Goal: Check status: Check status

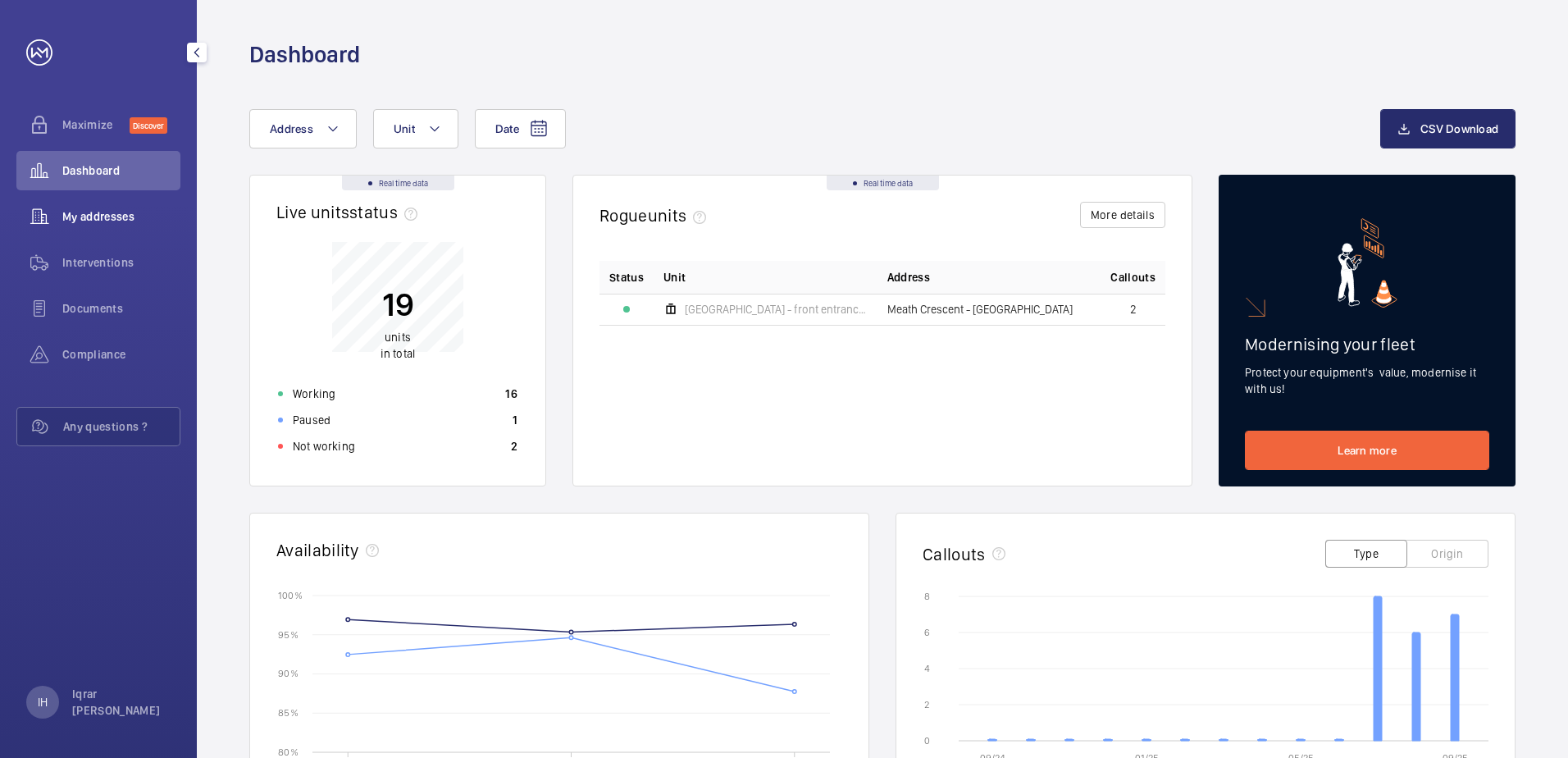
click at [69, 217] on span "My addresses" at bounding box center [121, 216] width 118 height 16
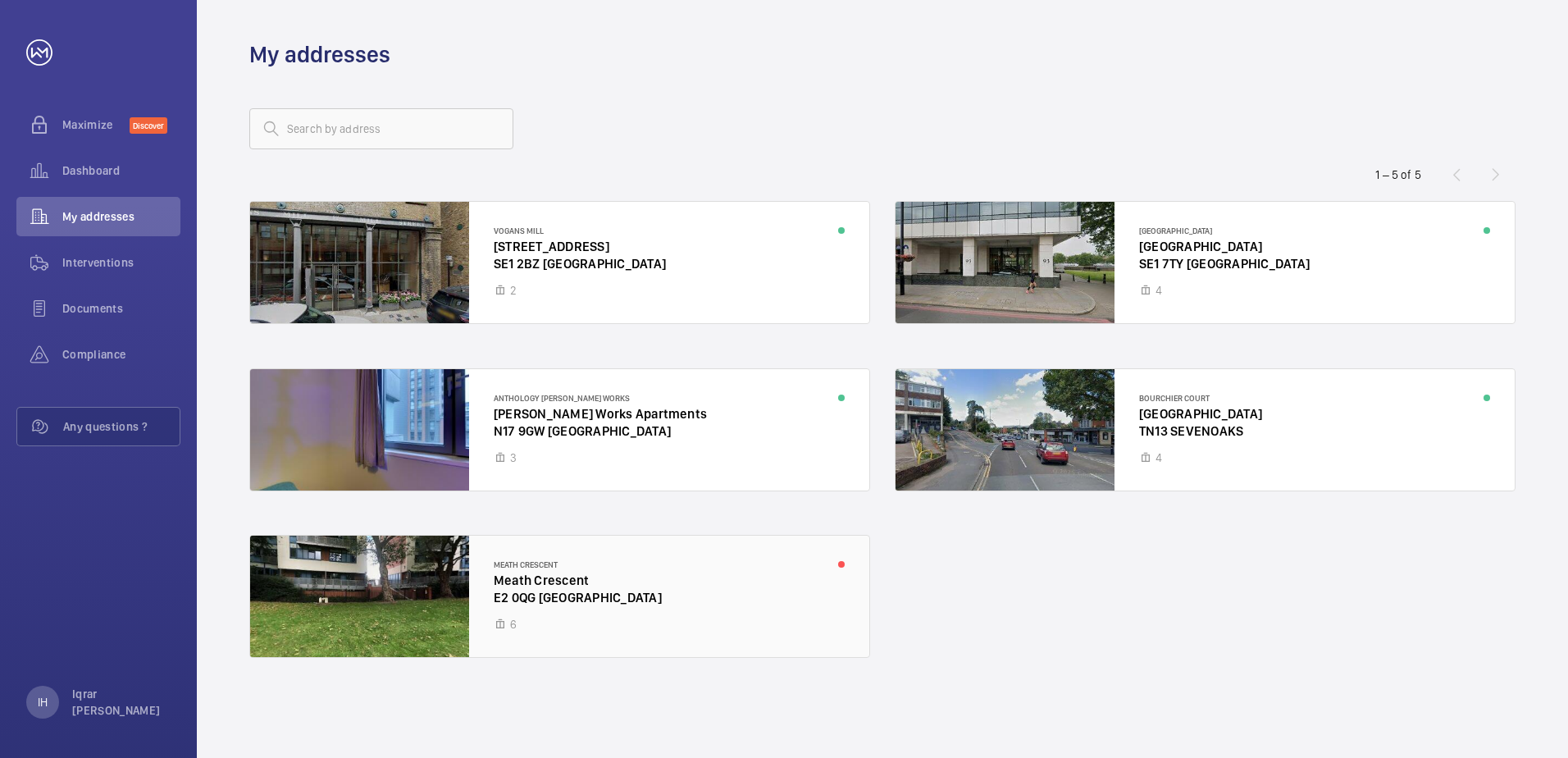
click at [533, 569] on div at bounding box center [559, 596] width 619 height 122
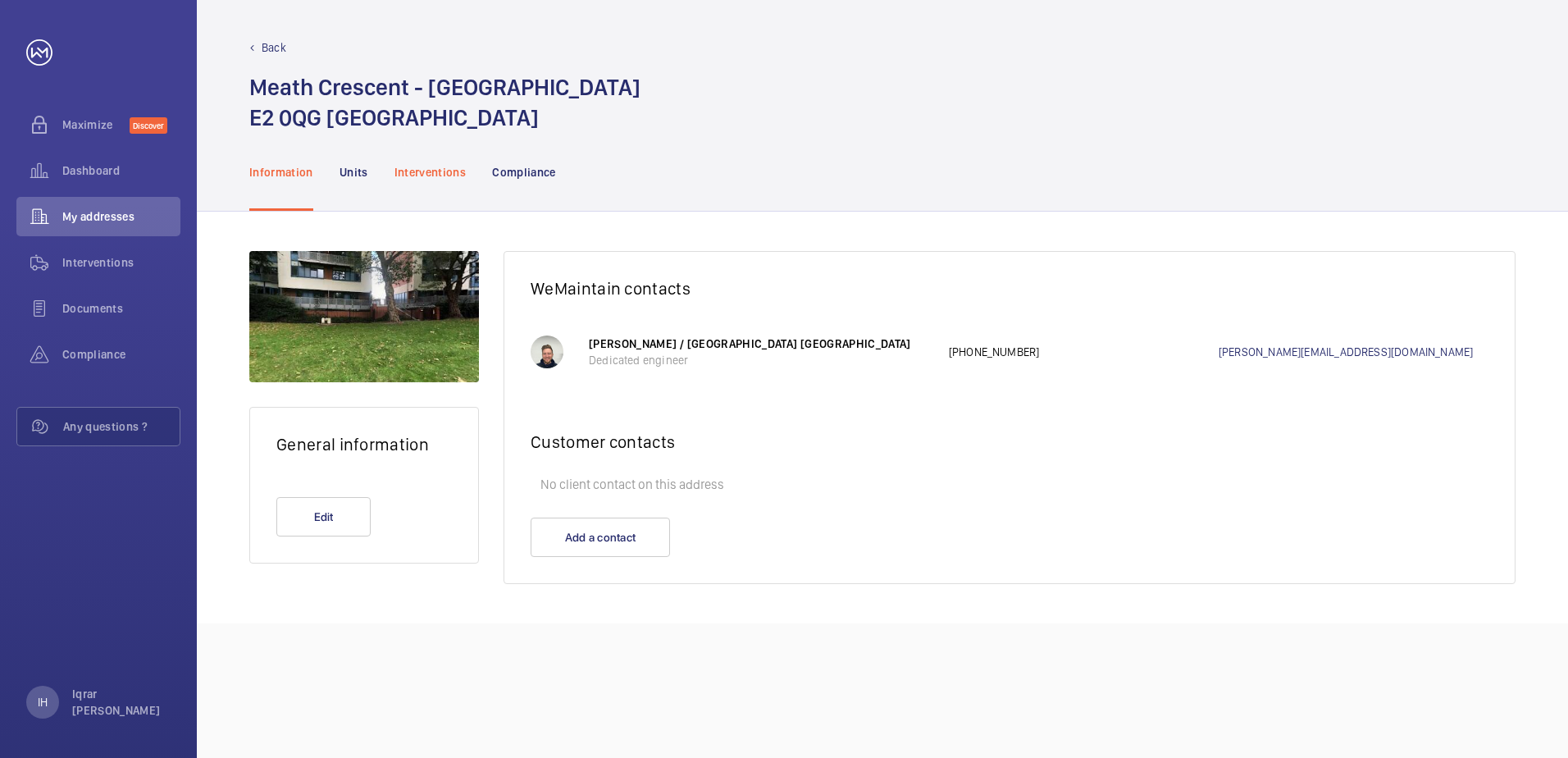
click at [450, 186] on div "Interventions" at bounding box center [430, 172] width 73 height 78
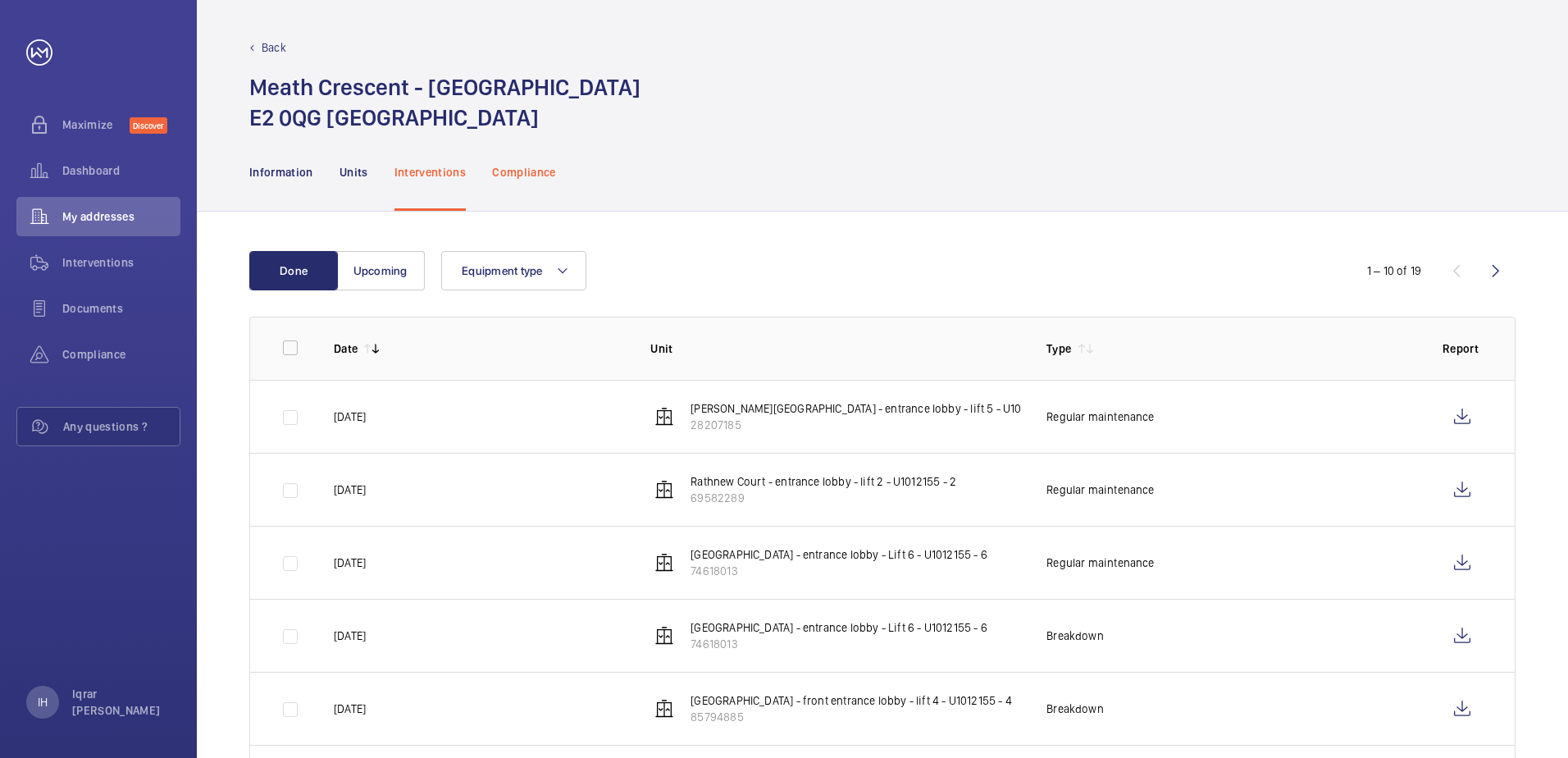
click at [500, 173] on p "Compliance" at bounding box center [524, 172] width 64 height 16
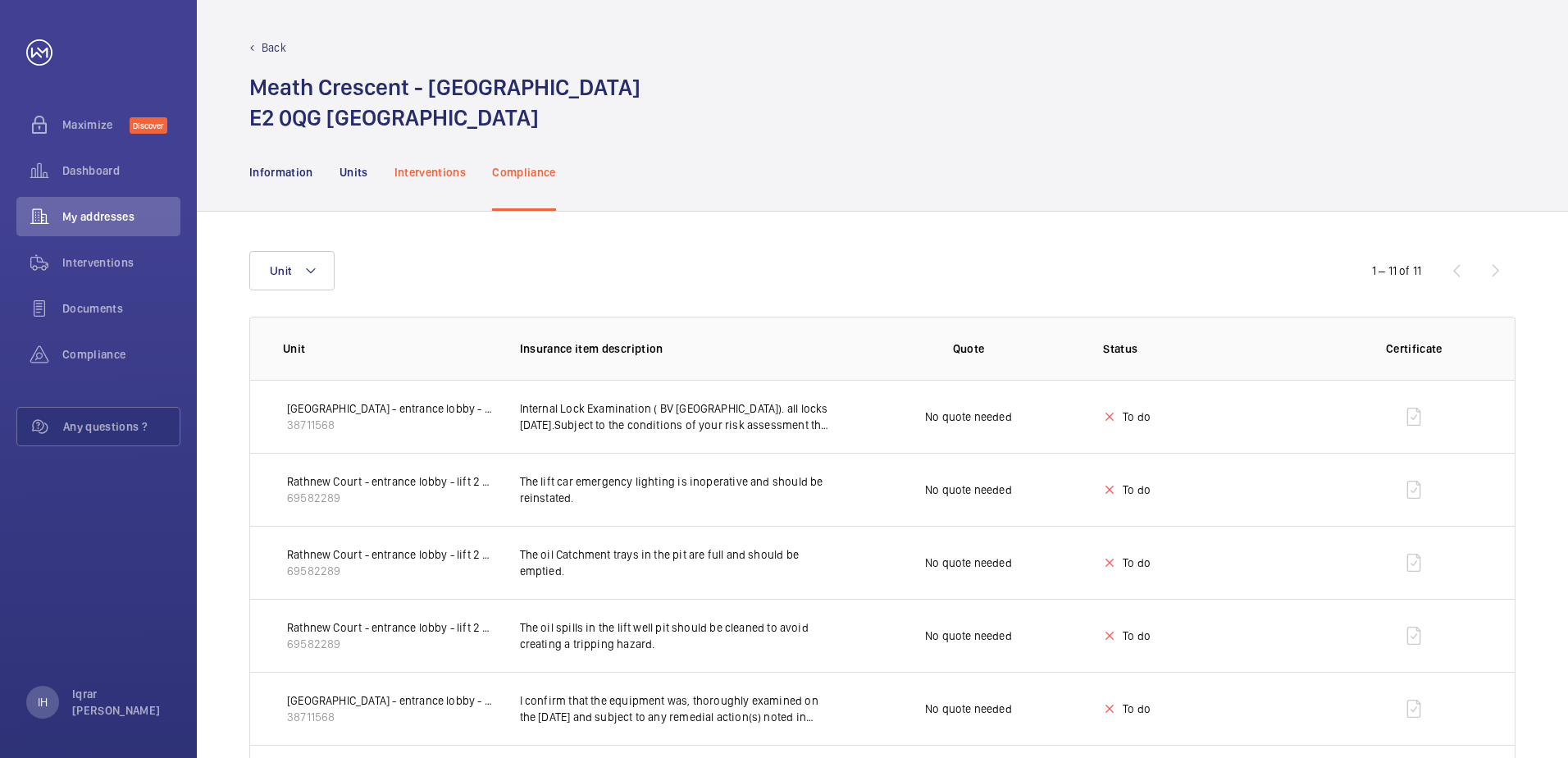
click at [419, 176] on p "Interventions" at bounding box center [430, 172] width 73 height 16
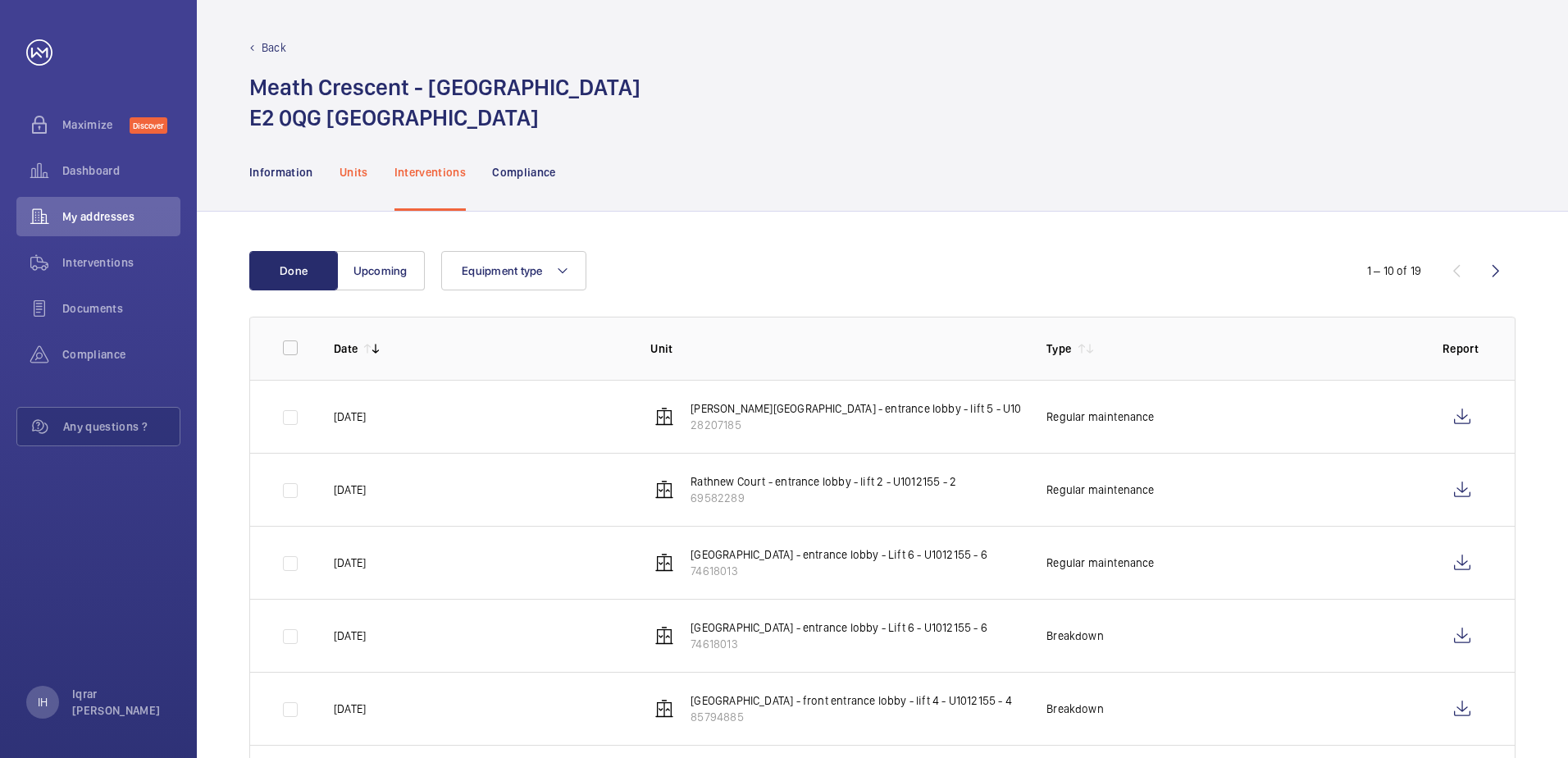
click at [350, 174] on p "Units" at bounding box center [354, 172] width 28 height 16
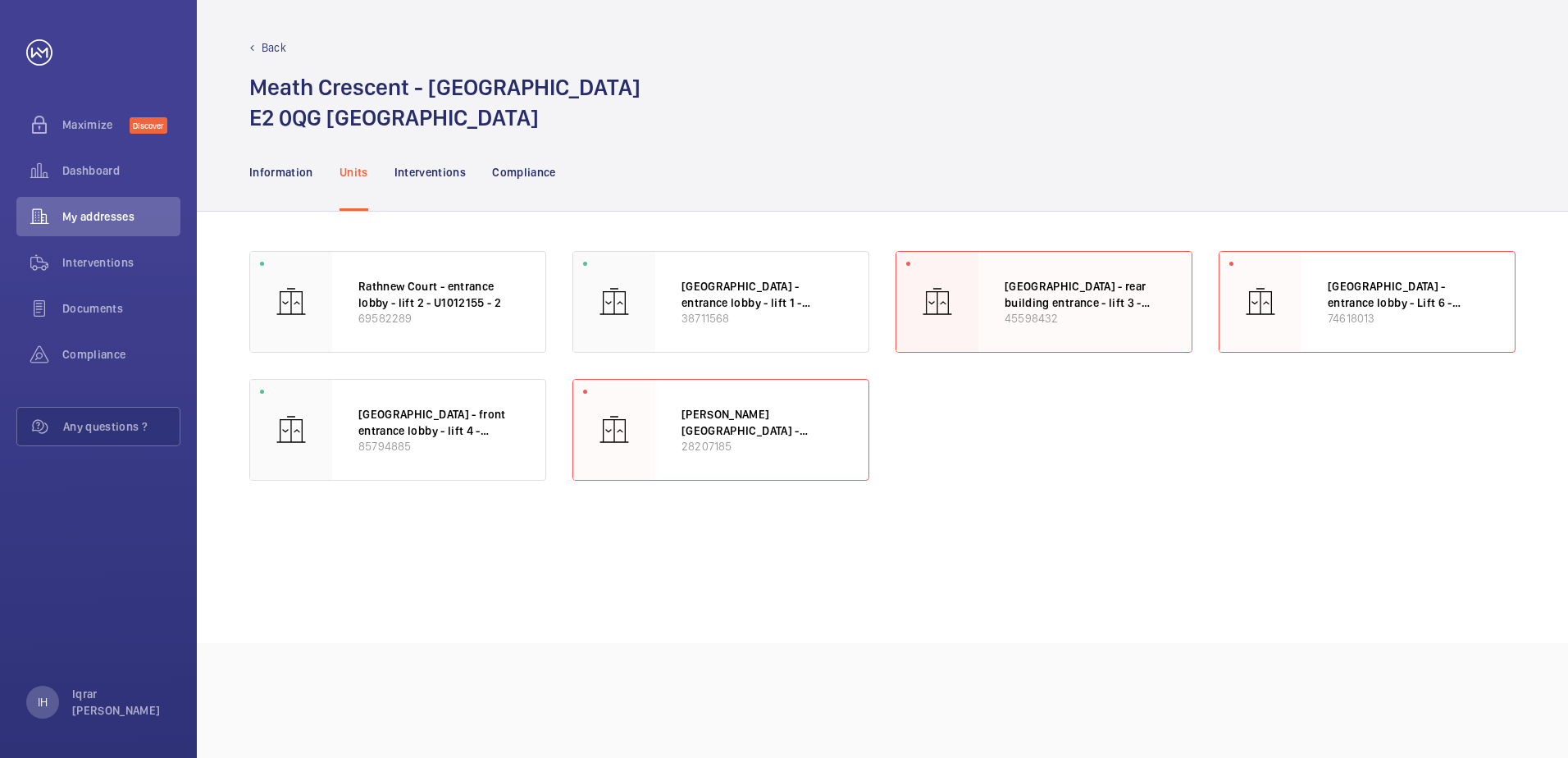
click at [1068, 290] on p "[GEOGRAPHIC_DATA] - rear building entrance - lift 3 - U1012155 - 3" at bounding box center [1084, 294] width 160 height 32
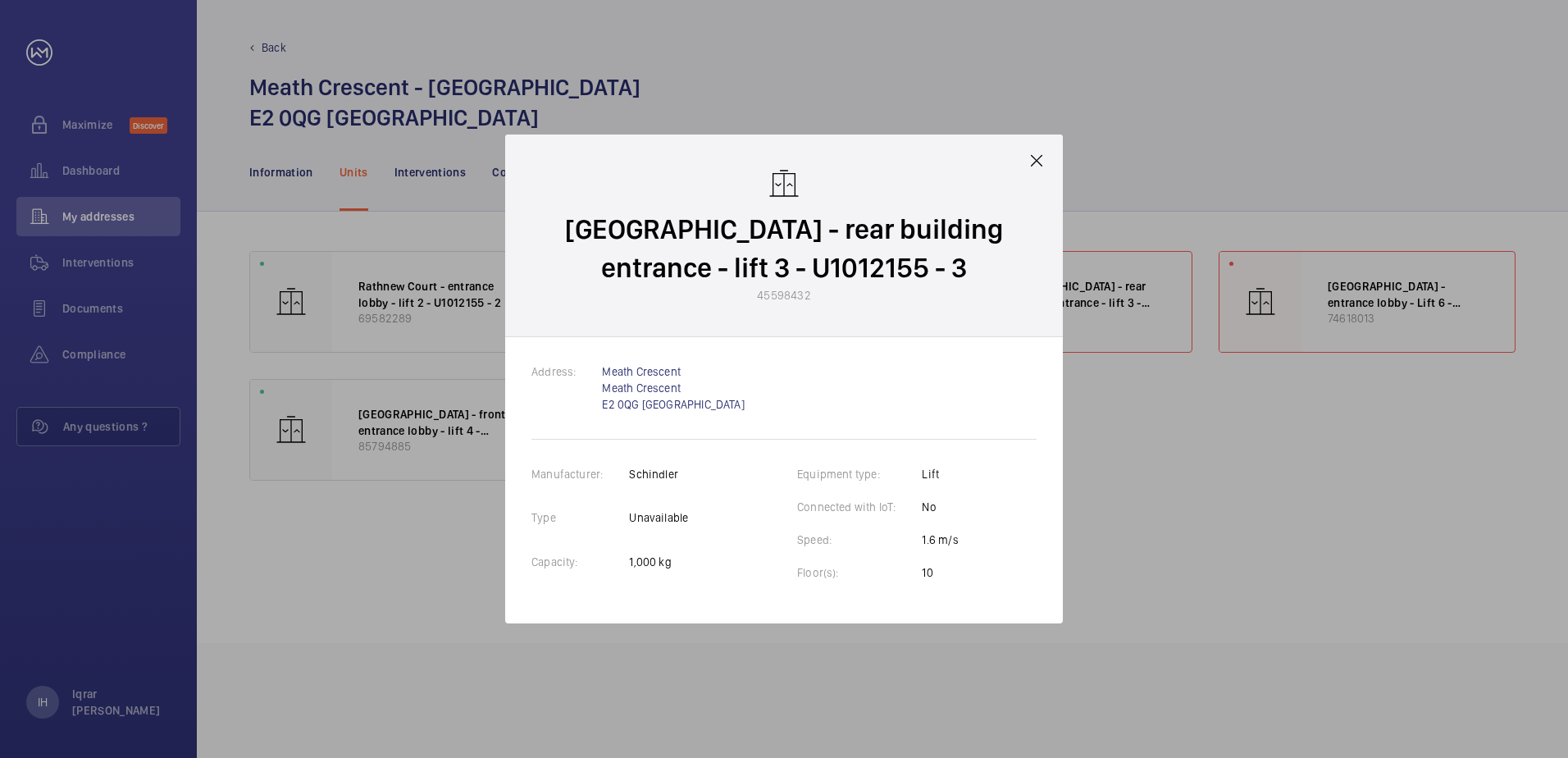
click at [1035, 162] on mat-icon at bounding box center [1036, 160] width 20 height 20
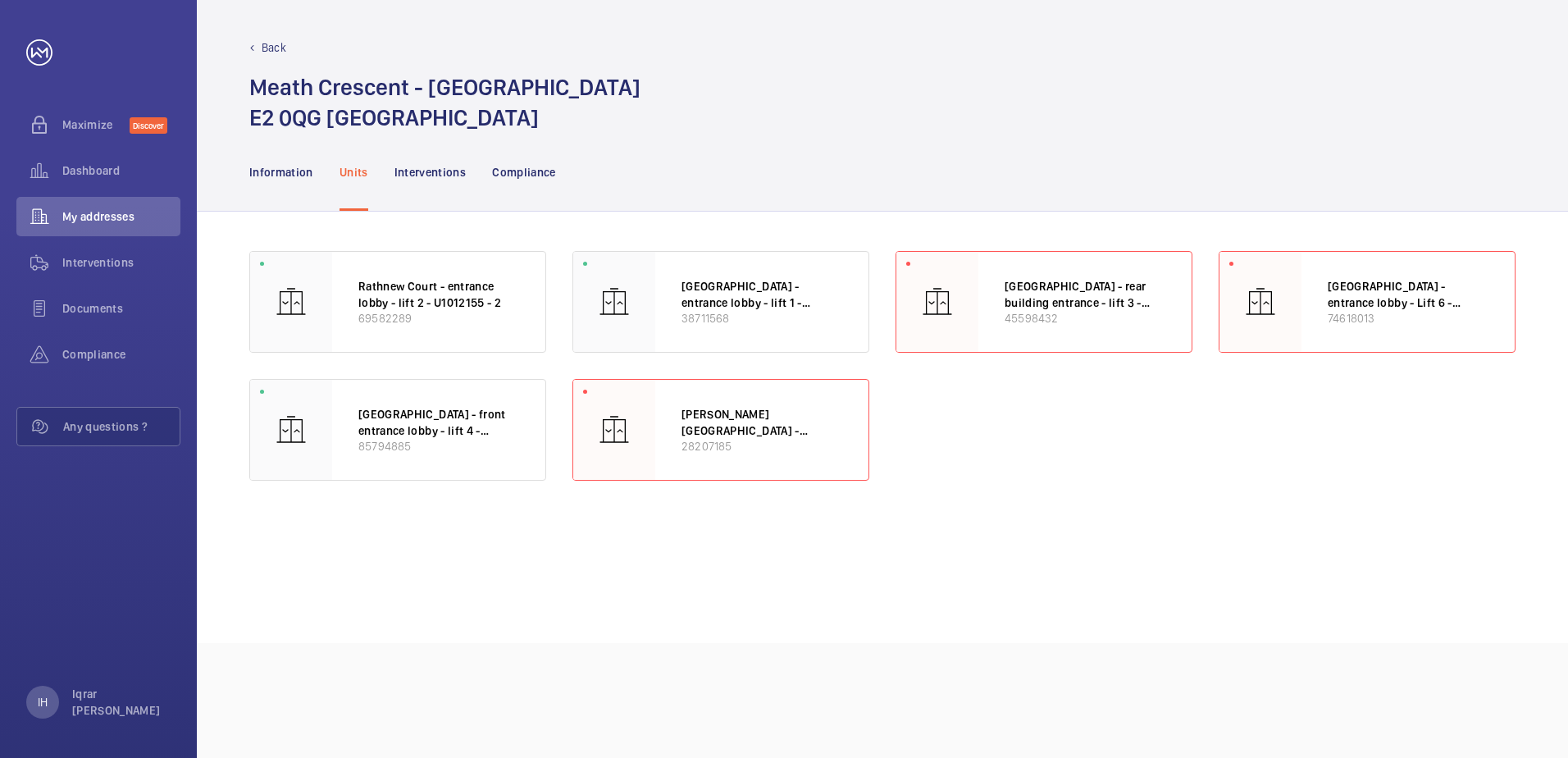
click at [388, 202] on nav "Information Units Interventions Compliance" at bounding box center [402, 172] width 306 height 78
click at [419, 179] on p "Interventions" at bounding box center [430, 172] width 73 height 16
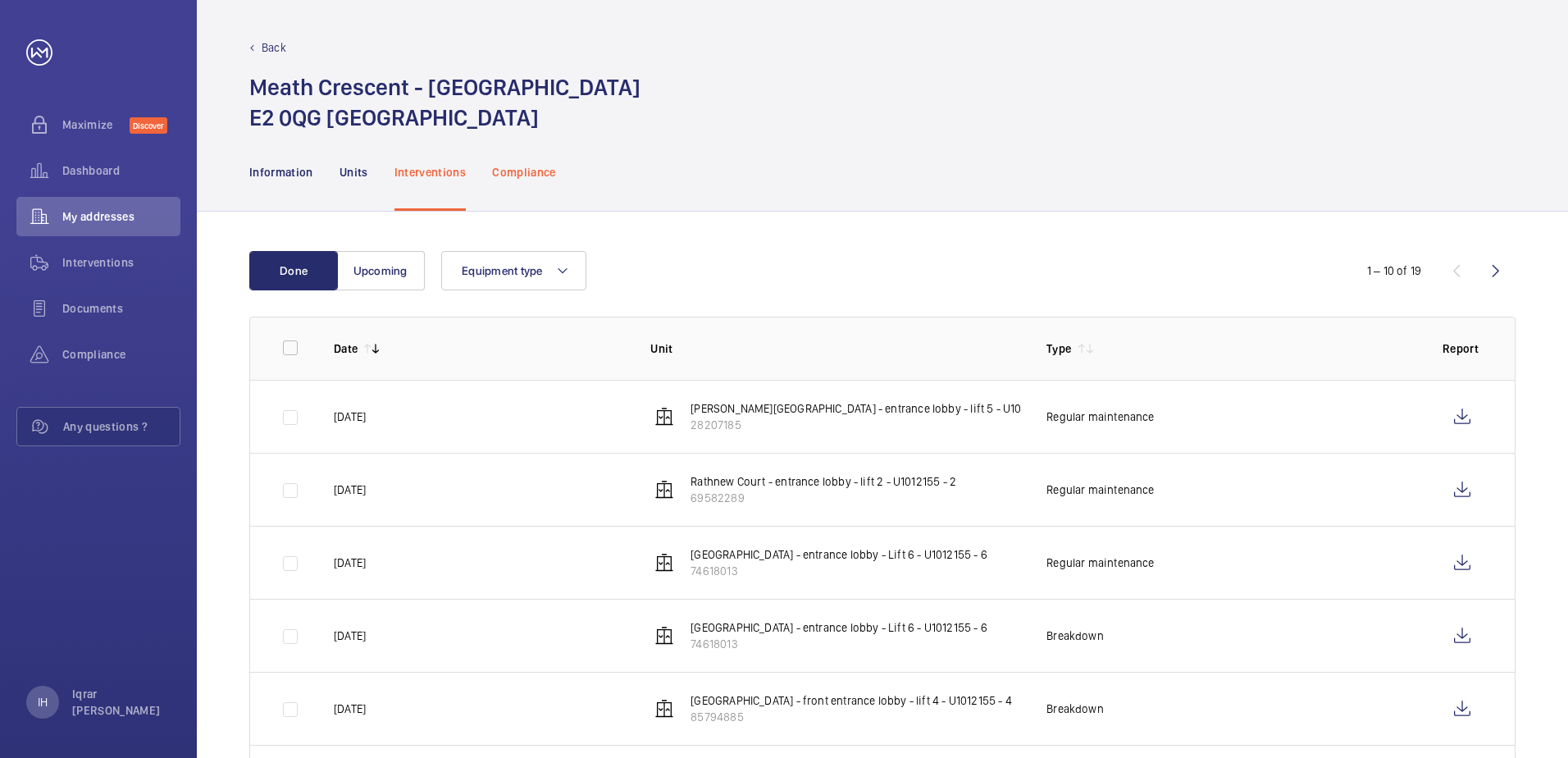
click at [494, 167] on p "Compliance" at bounding box center [524, 172] width 64 height 16
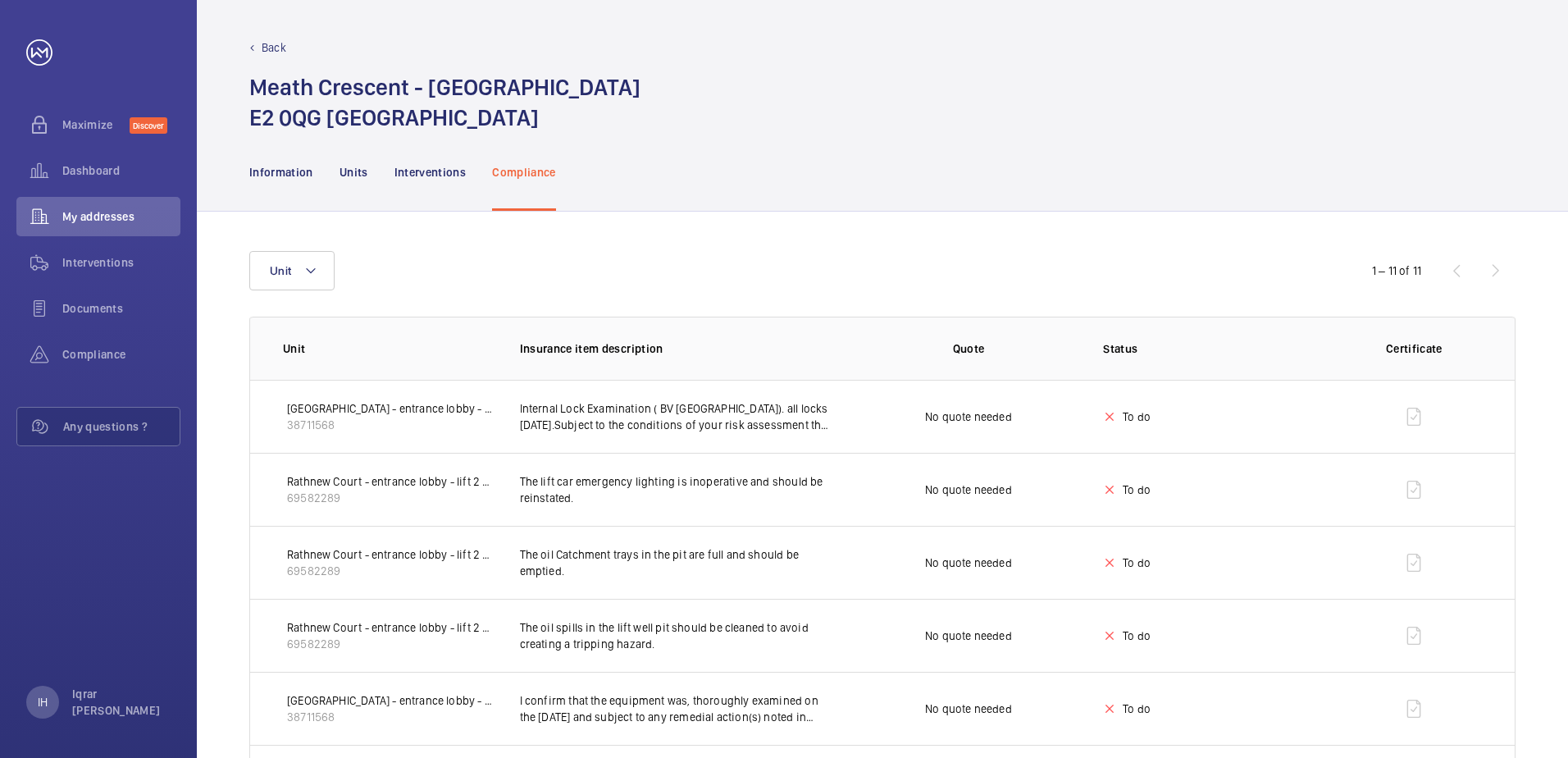
click at [368, 183] on nav "Information Units Interventions Compliance" at bounding box center [402, 172] width 306 height 78
click at [362, 180] on div "Units" at bounding box center [354, 172] width 28 height 78
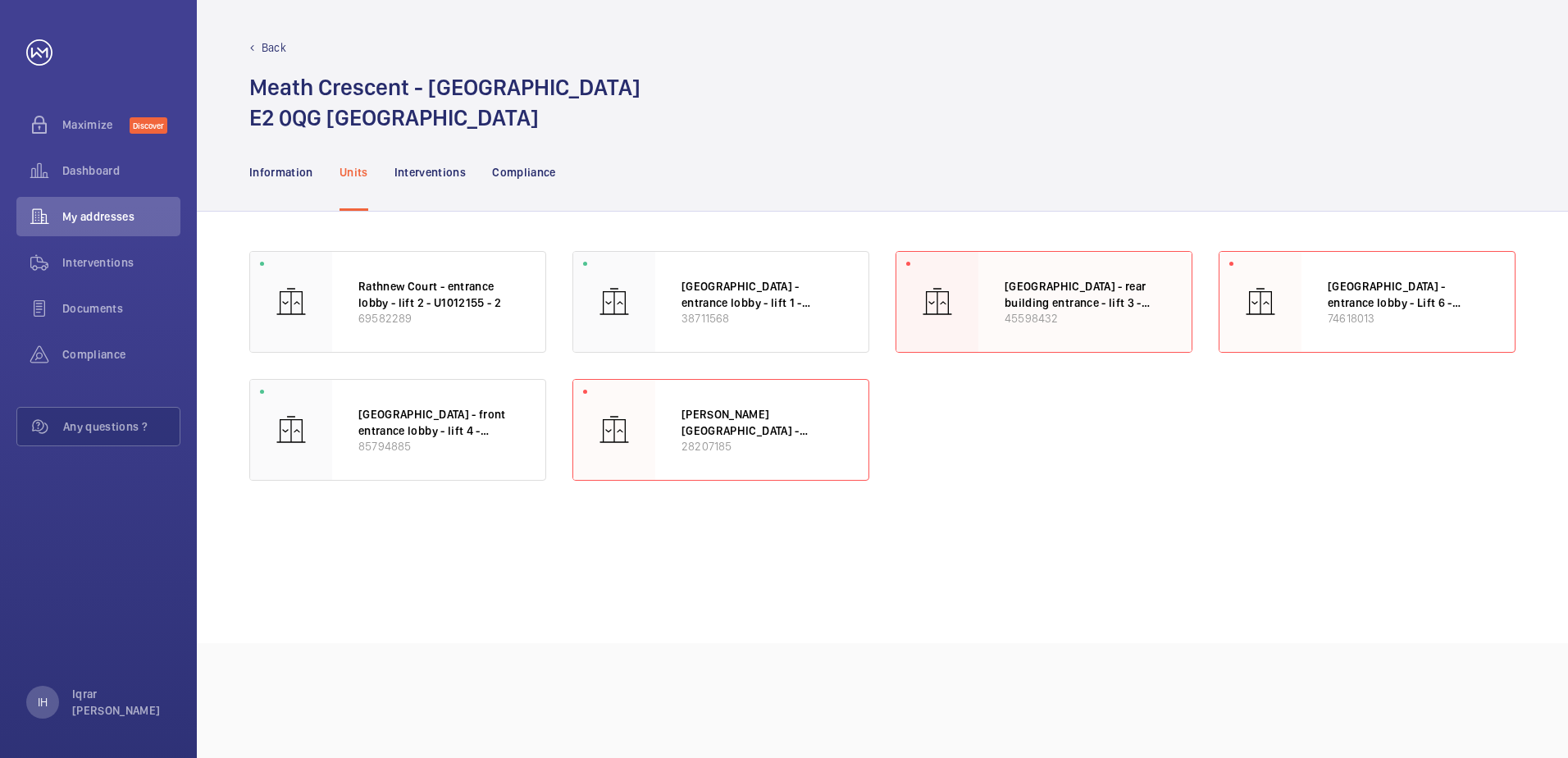
click at [1042, 310] on p "45598432" at bounding box center [1084, 318] width 160 height 16
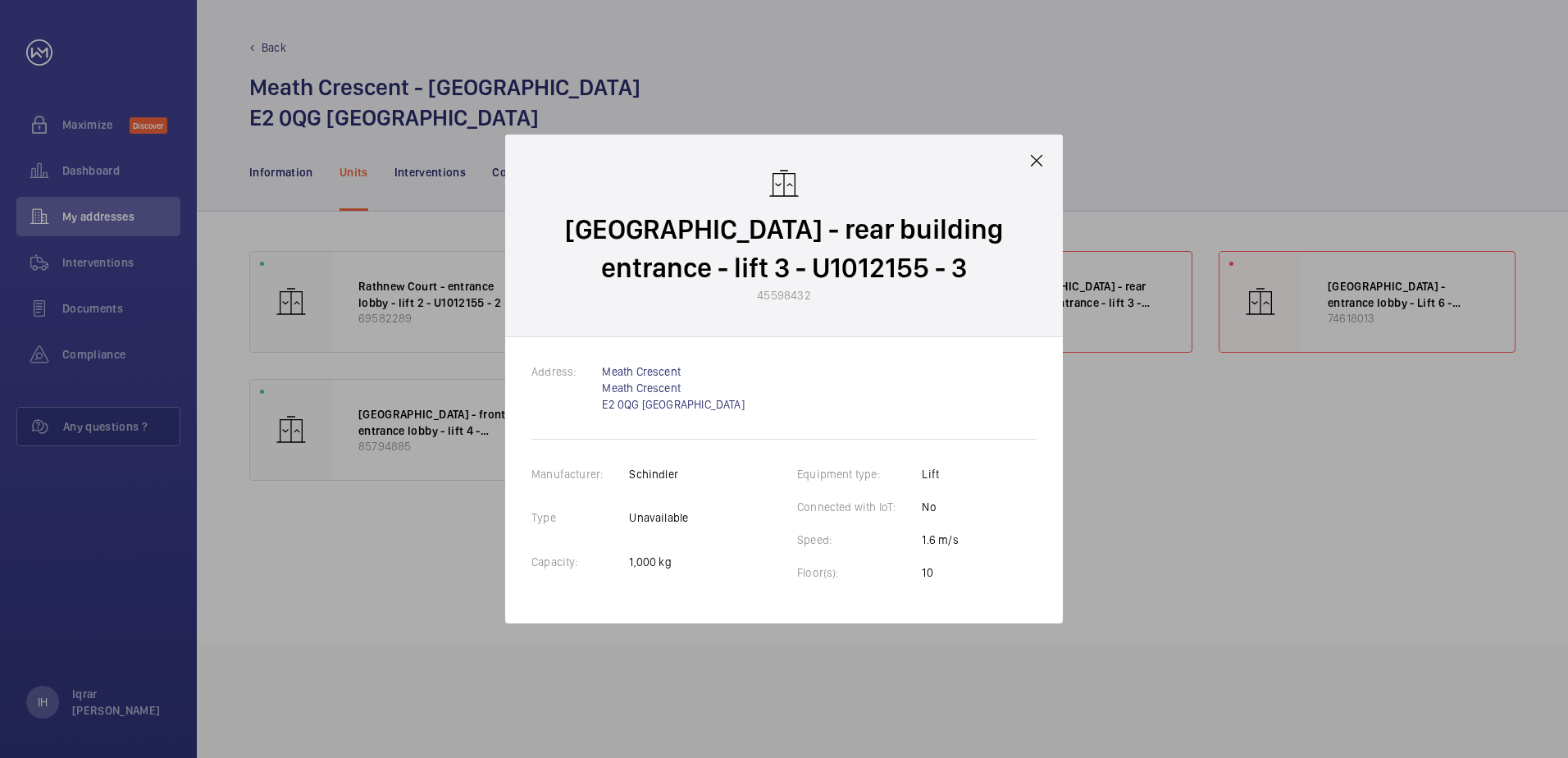
click at [829, 495] on td "Equipment type:" at bounding box center [859, 482] width 124 height 33
drag, startPoint x: 1044, startPoint y: 153, endPoint x: 1035, endPoint y: 157, distance: 9.8
click at [1041, 153] on mat-icon at bounding box center [1036, 160] width 20 height 20
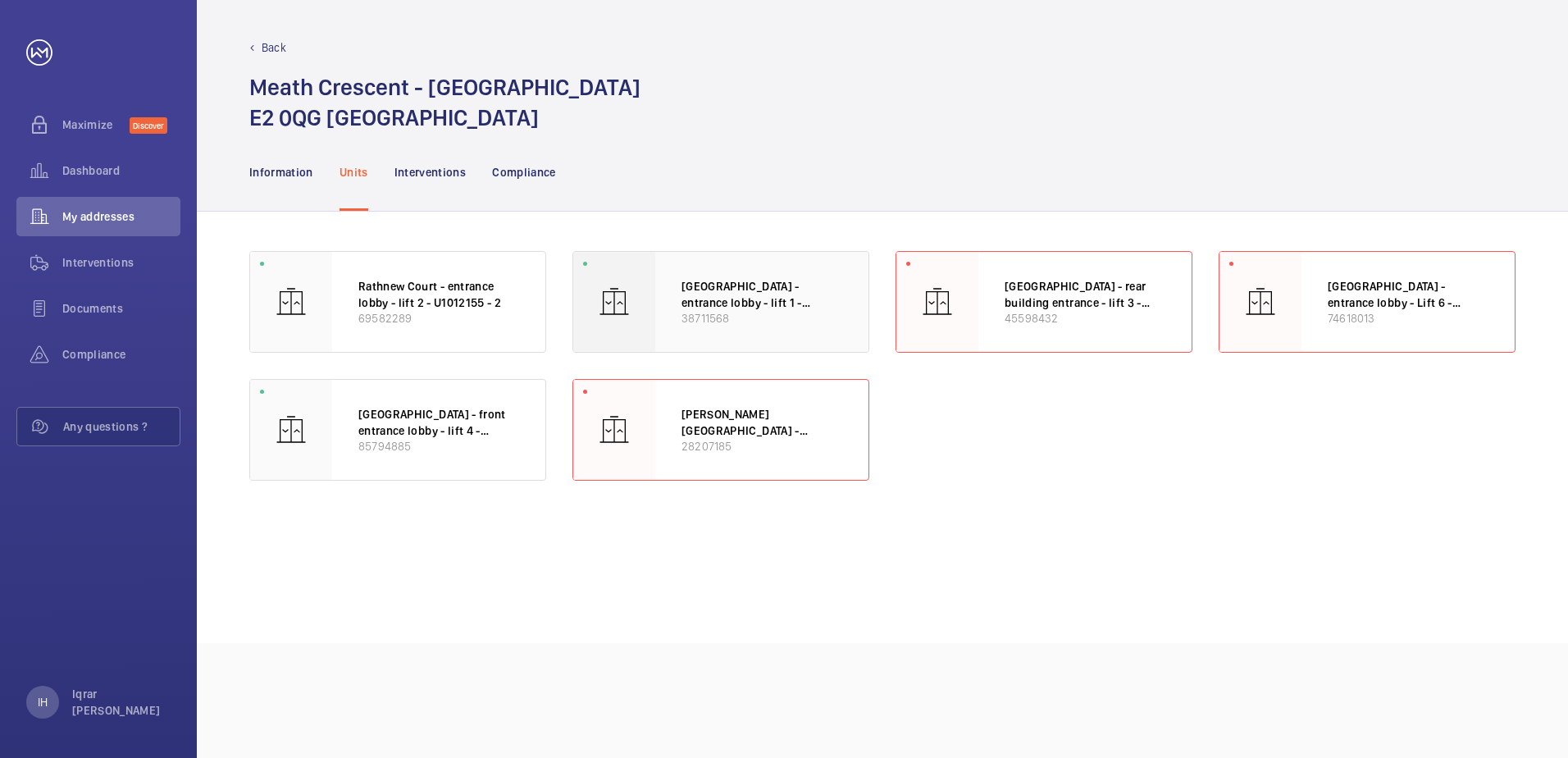
click at [664, 311] on div "[GEOGRAPHIC_DATA] - entrance lobby - lift 1 - U1012155 - 1 38711568" at bounding box center [762, 302] width 213 height 100
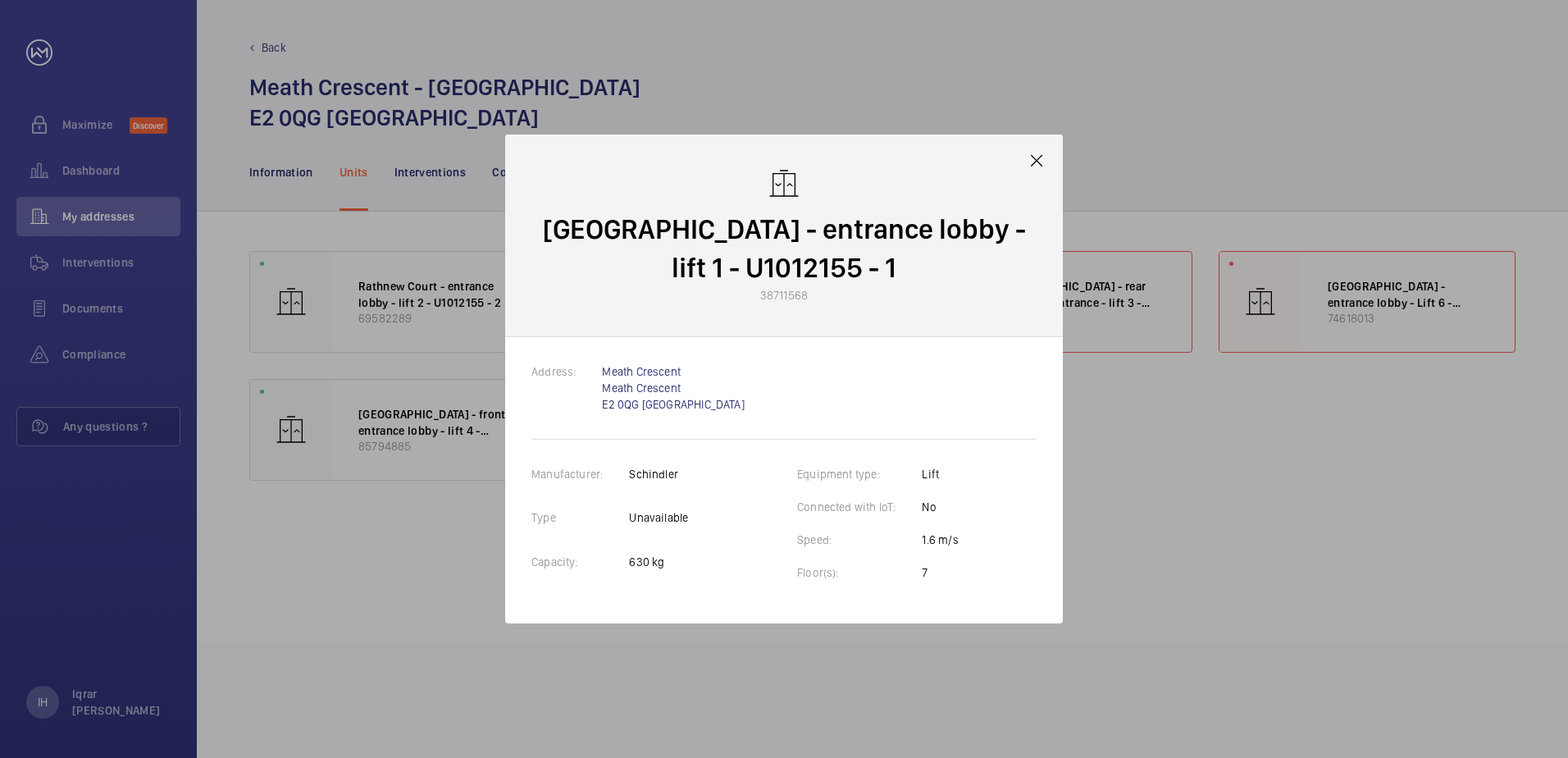
click at [1031, 161] on mat-icon at bounding box center [1036, 160] width 20 height 20
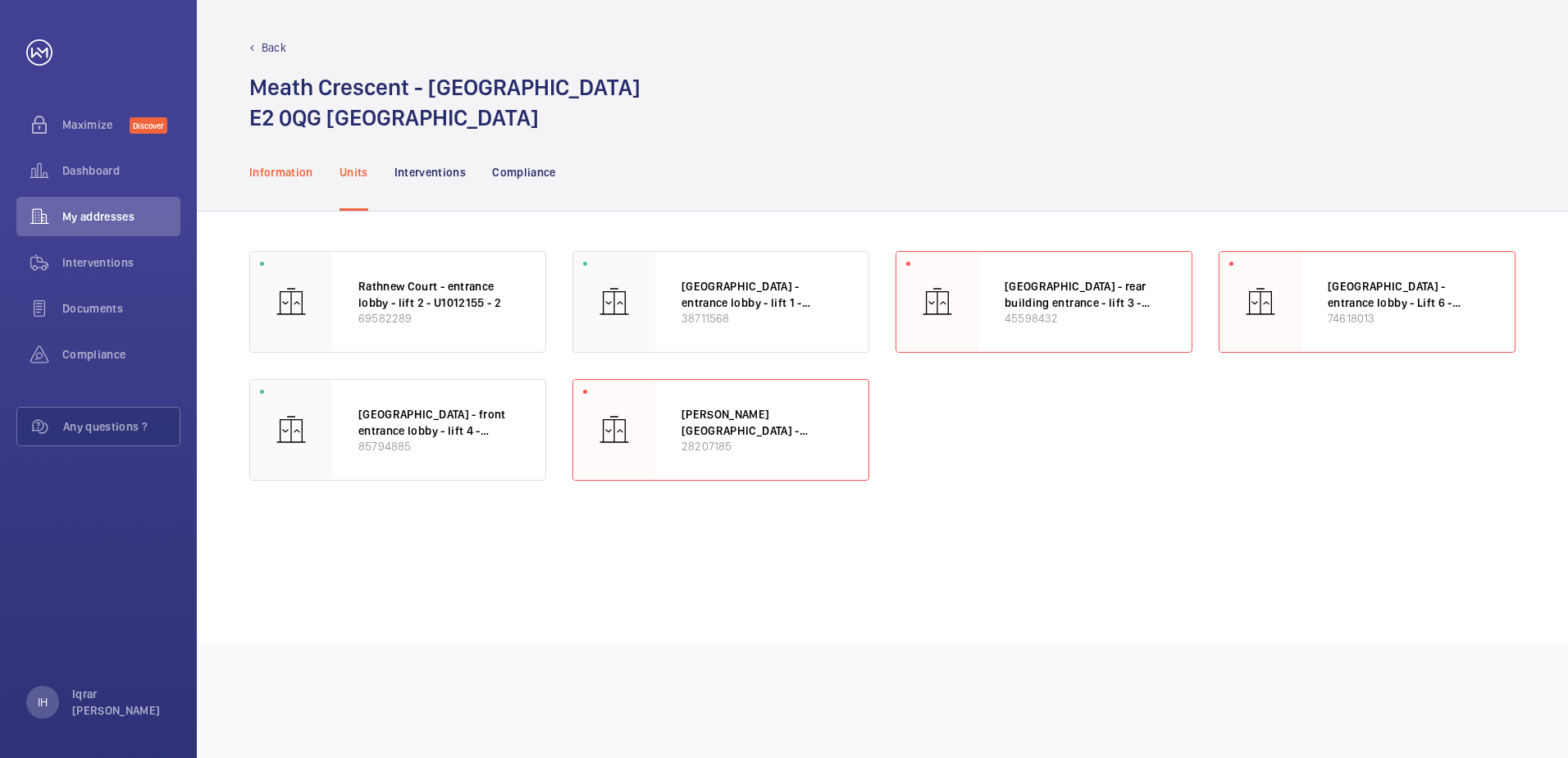
click at [278, 153] on div "Information" at bounding box center [281, 172] width 64 height 78
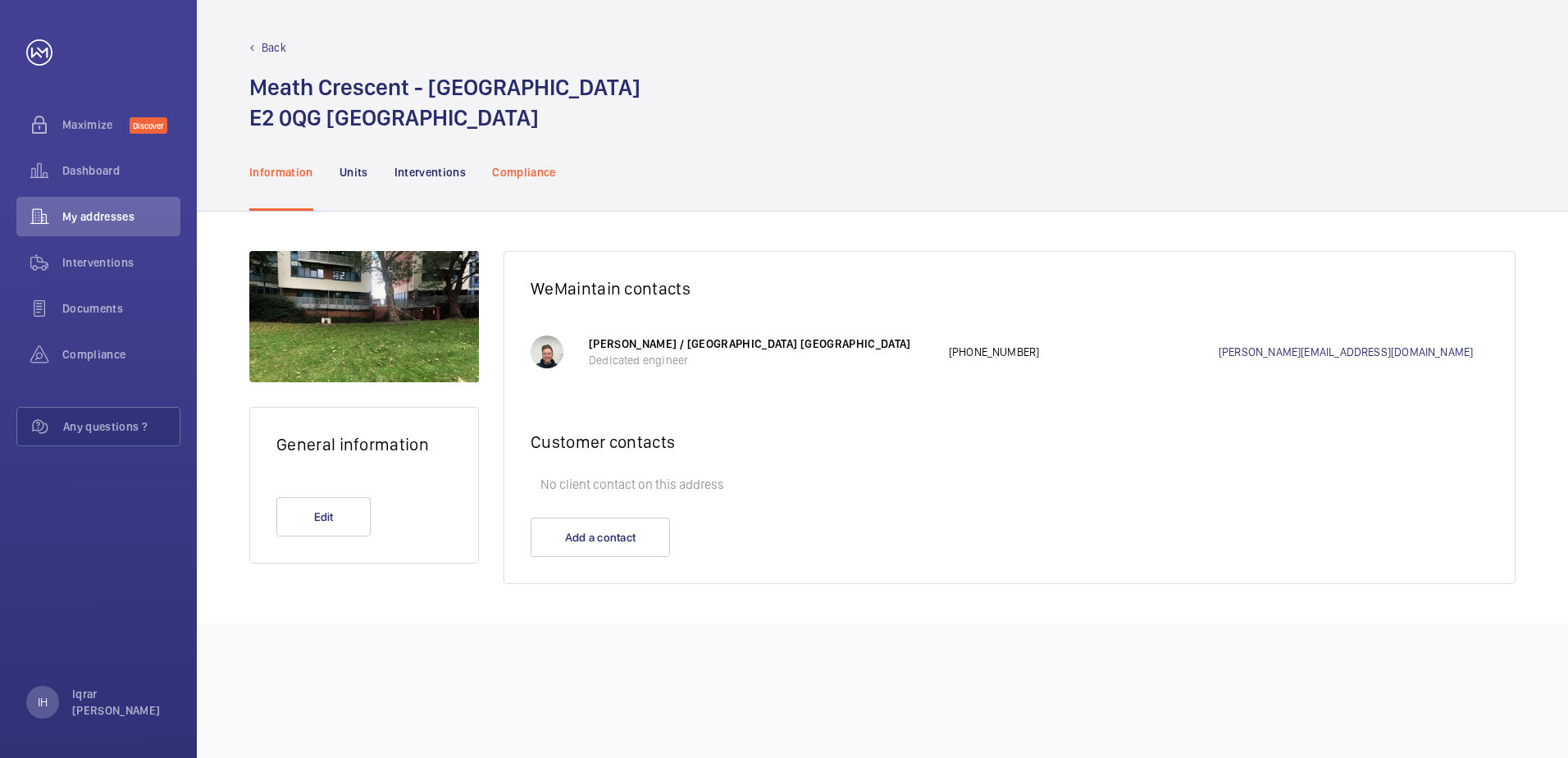
click at [521, 177] on p "Compliance" at bounding box center [524, 172] width 64 height 16
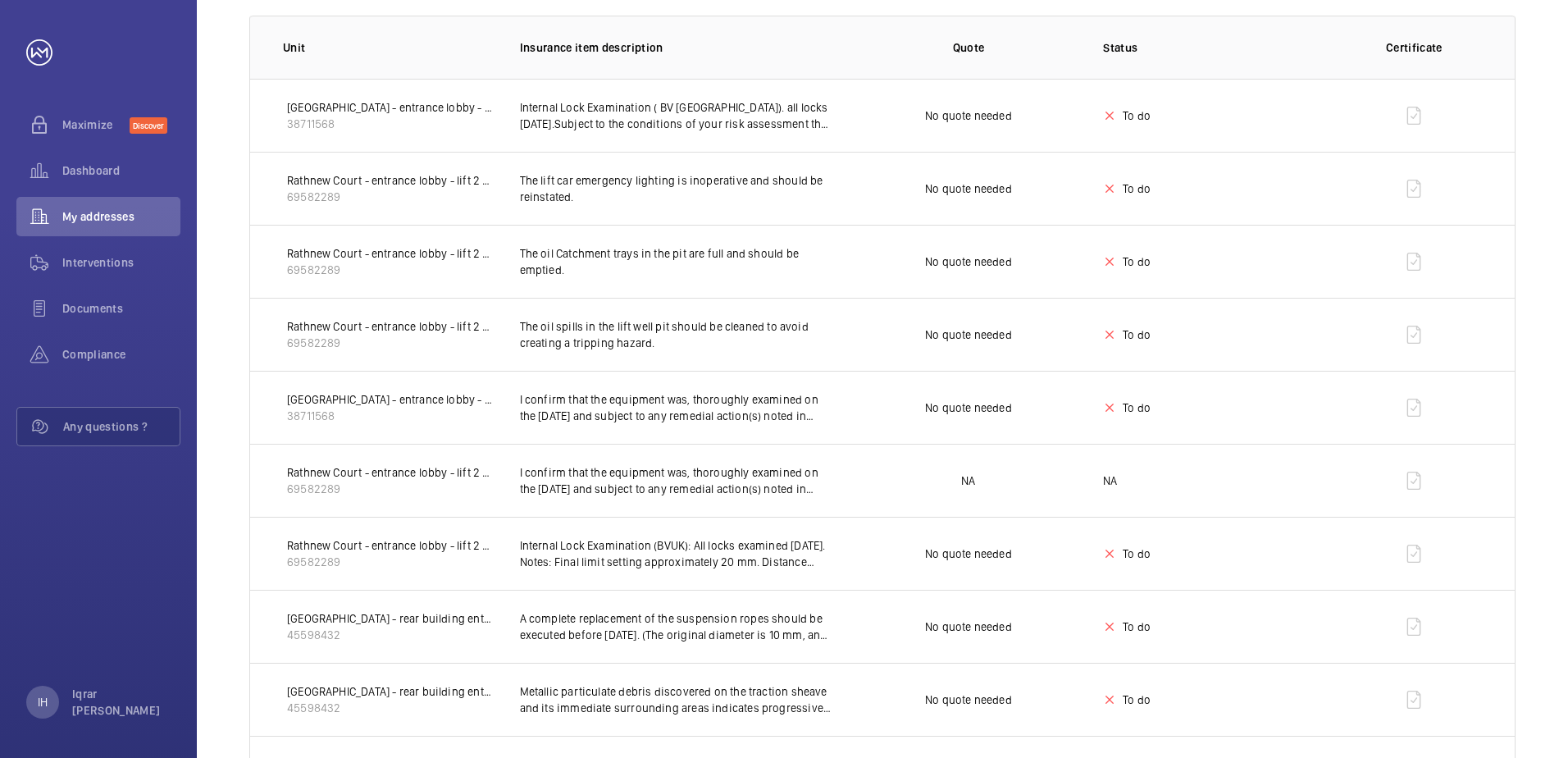
scroll to position [219, 0]
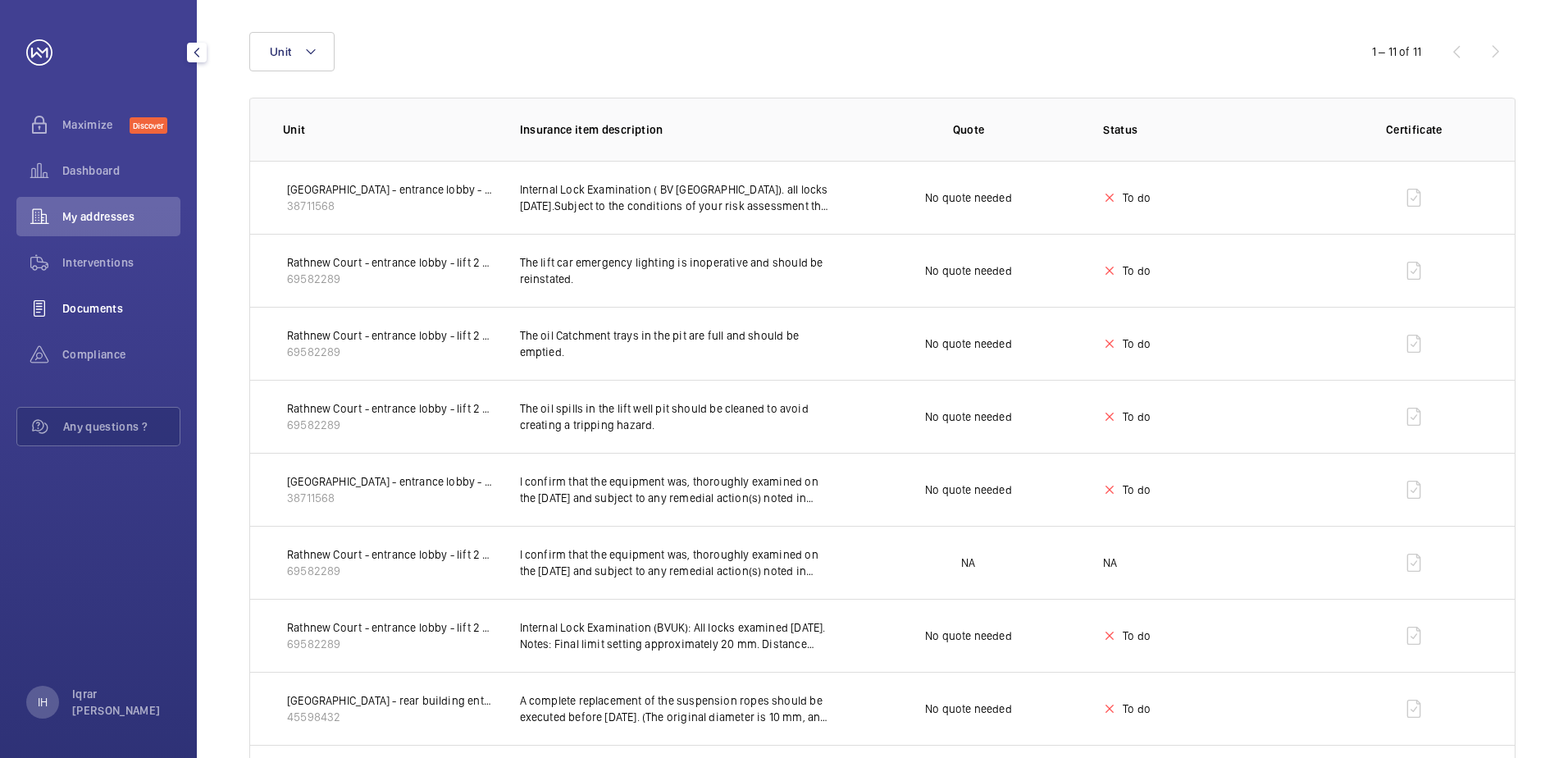
click at [117, 310] on span "Documents" at bounding box center [121, 307] width 118 height 16
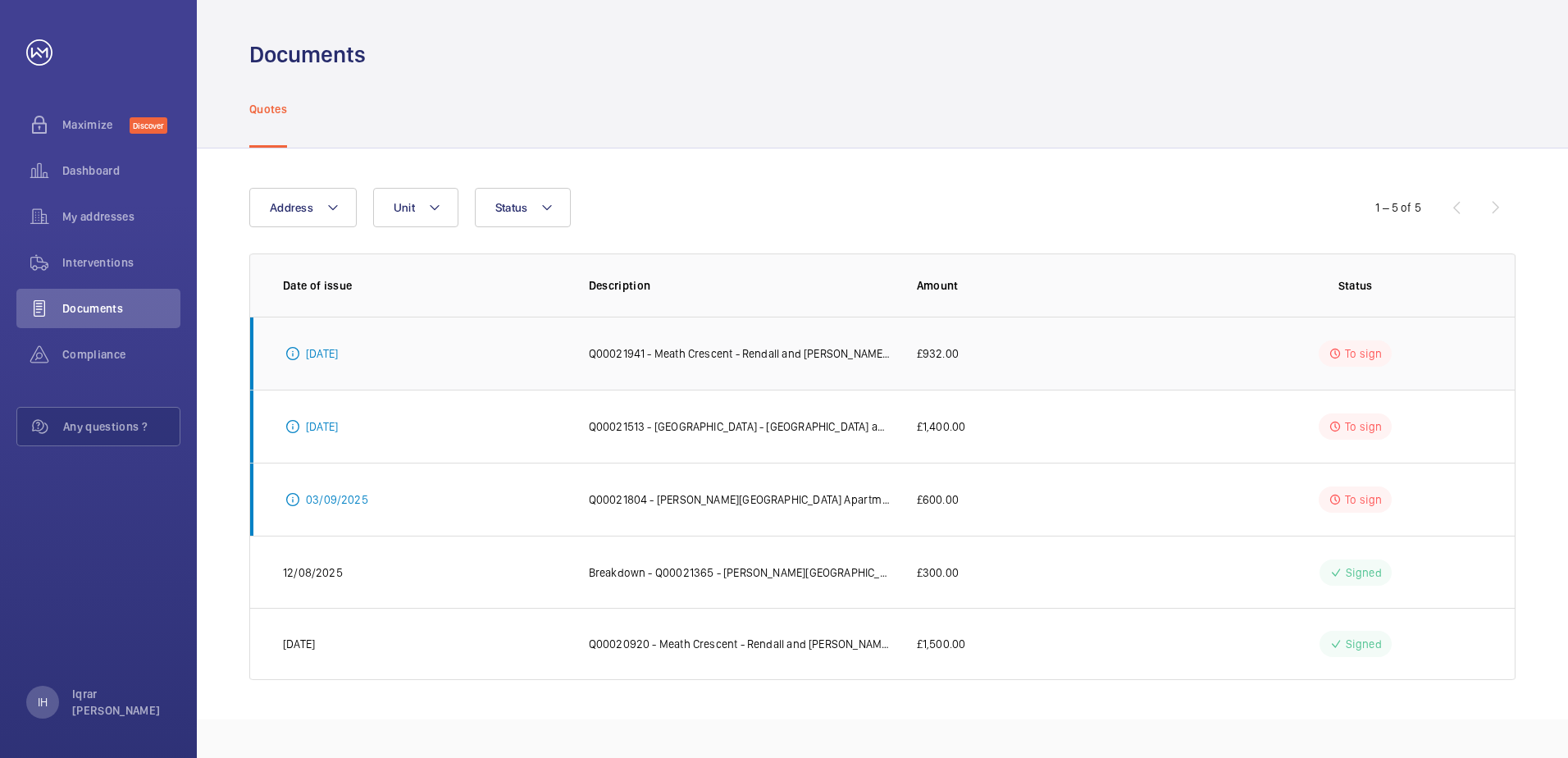
click at [782, 340] on td "Q00021941 - Meath Crescent - Rendall and [PERSON_NAME] National Lift Contract" at bounding box center [727, 353] width 328 height 73
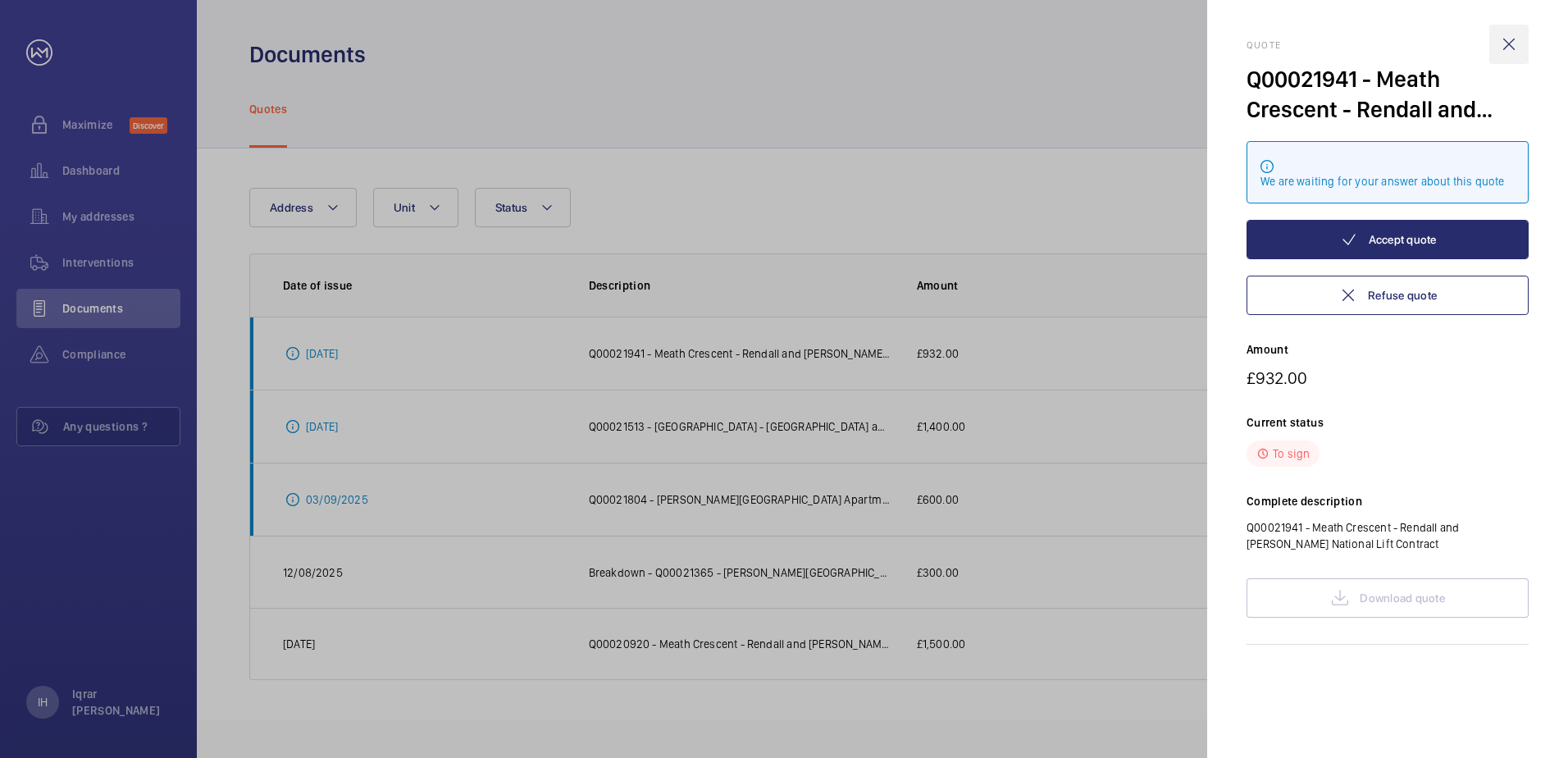
click at [1513, 41] on wm-front-icon-button at bounding box center [1509, 44] width 40 height 40
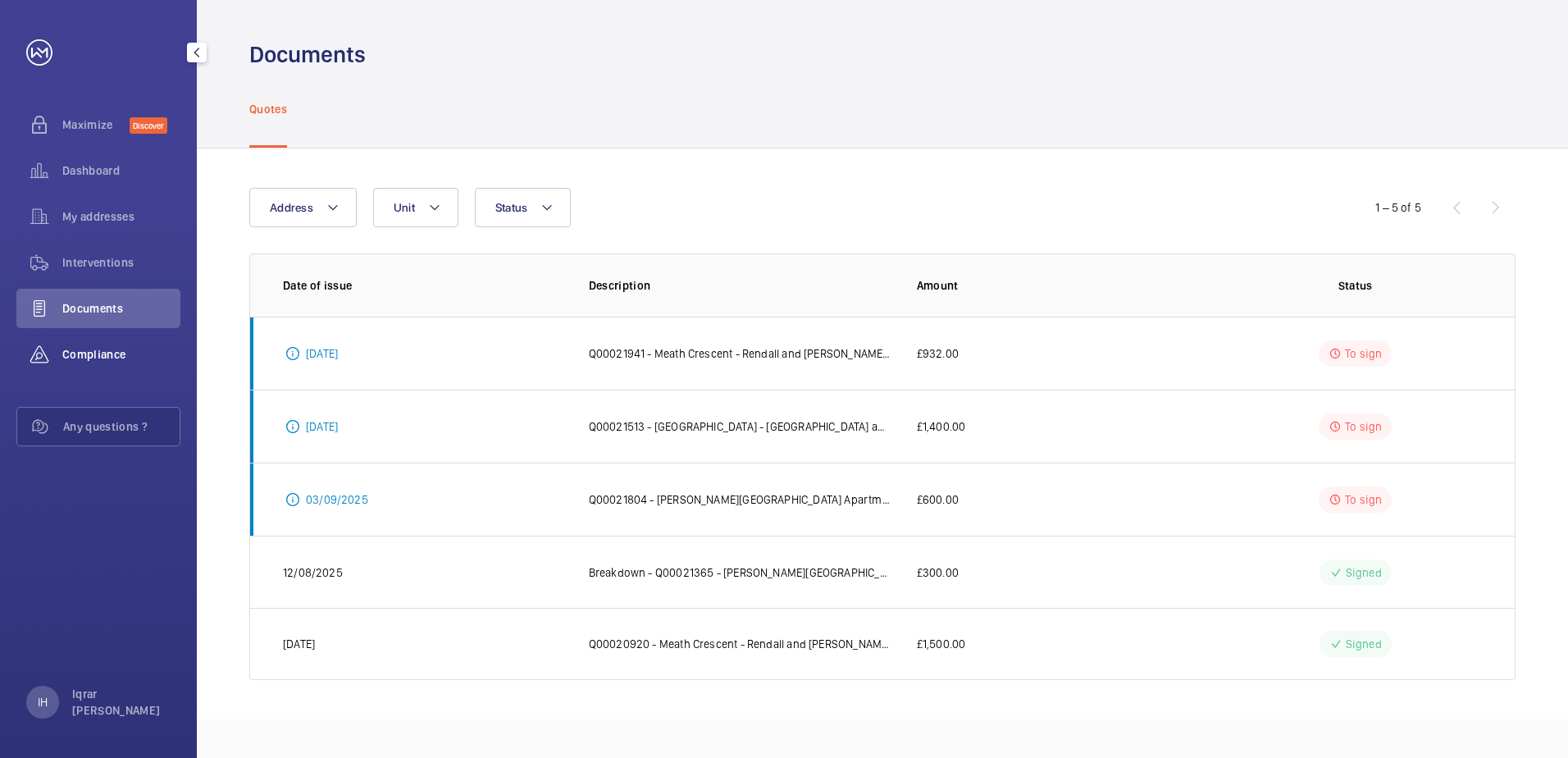
click at [107, 344] on div "Compliance" at bounding box center [98, 354] width 164 height 40
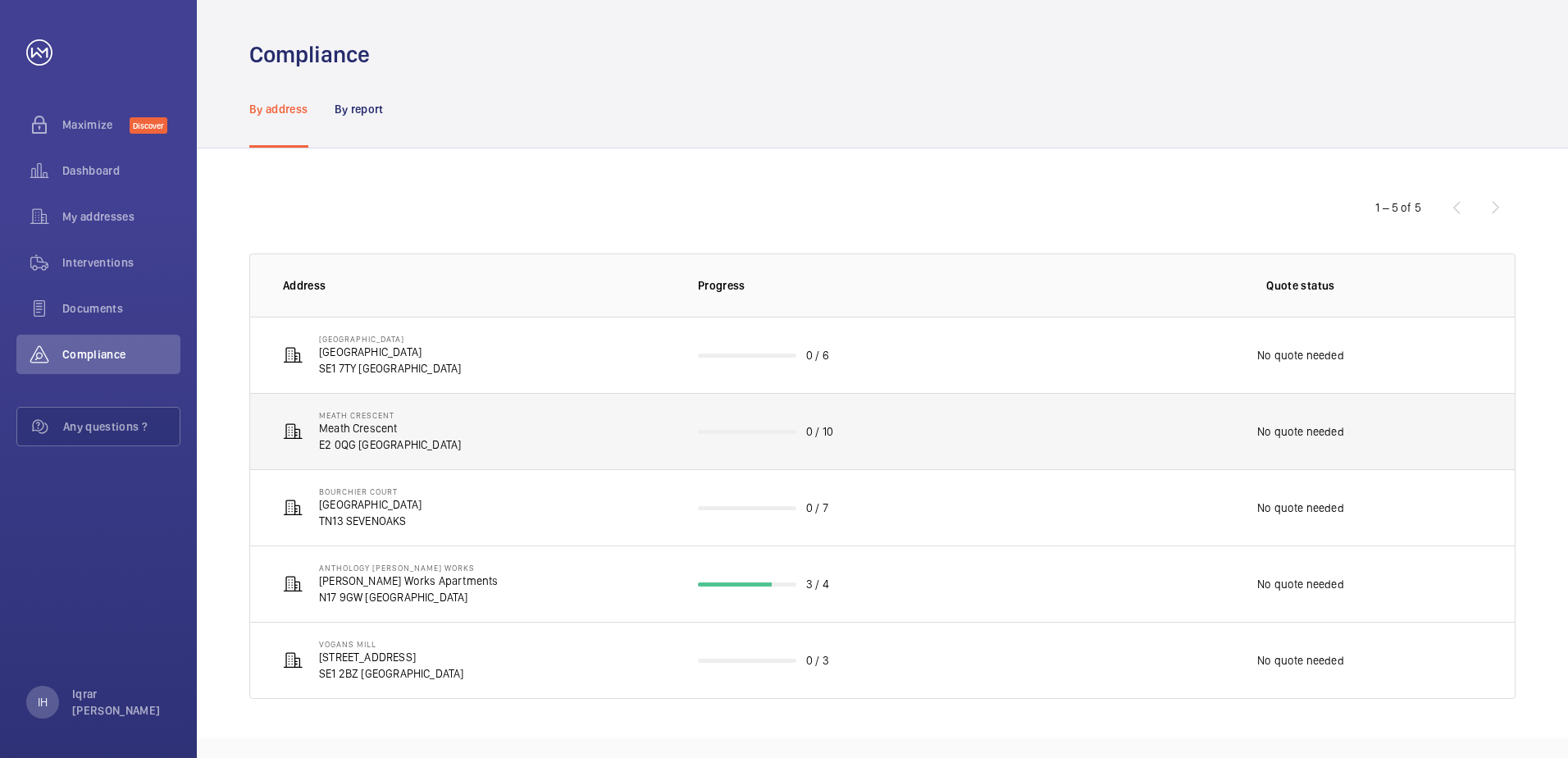
click at [456, 402] on td "Meath Crescent Meath Crescent E2 0QG [GEOGRAPHIC_DATA]" at bounding box center [460, 431] width 421 height 76
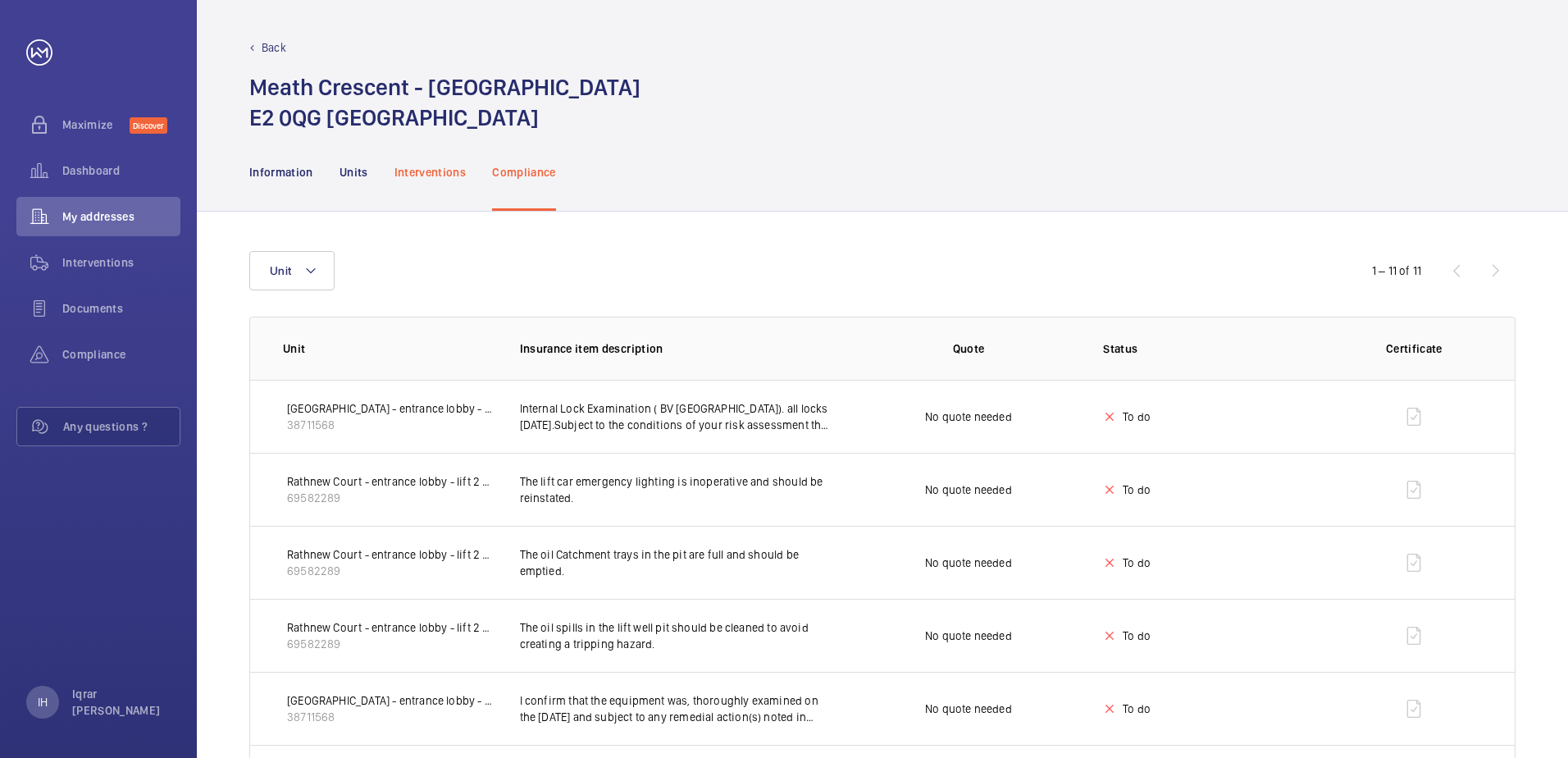
click at [403, 161] on div "Interventions" at bounding box center [430, 172] width 73 height 78
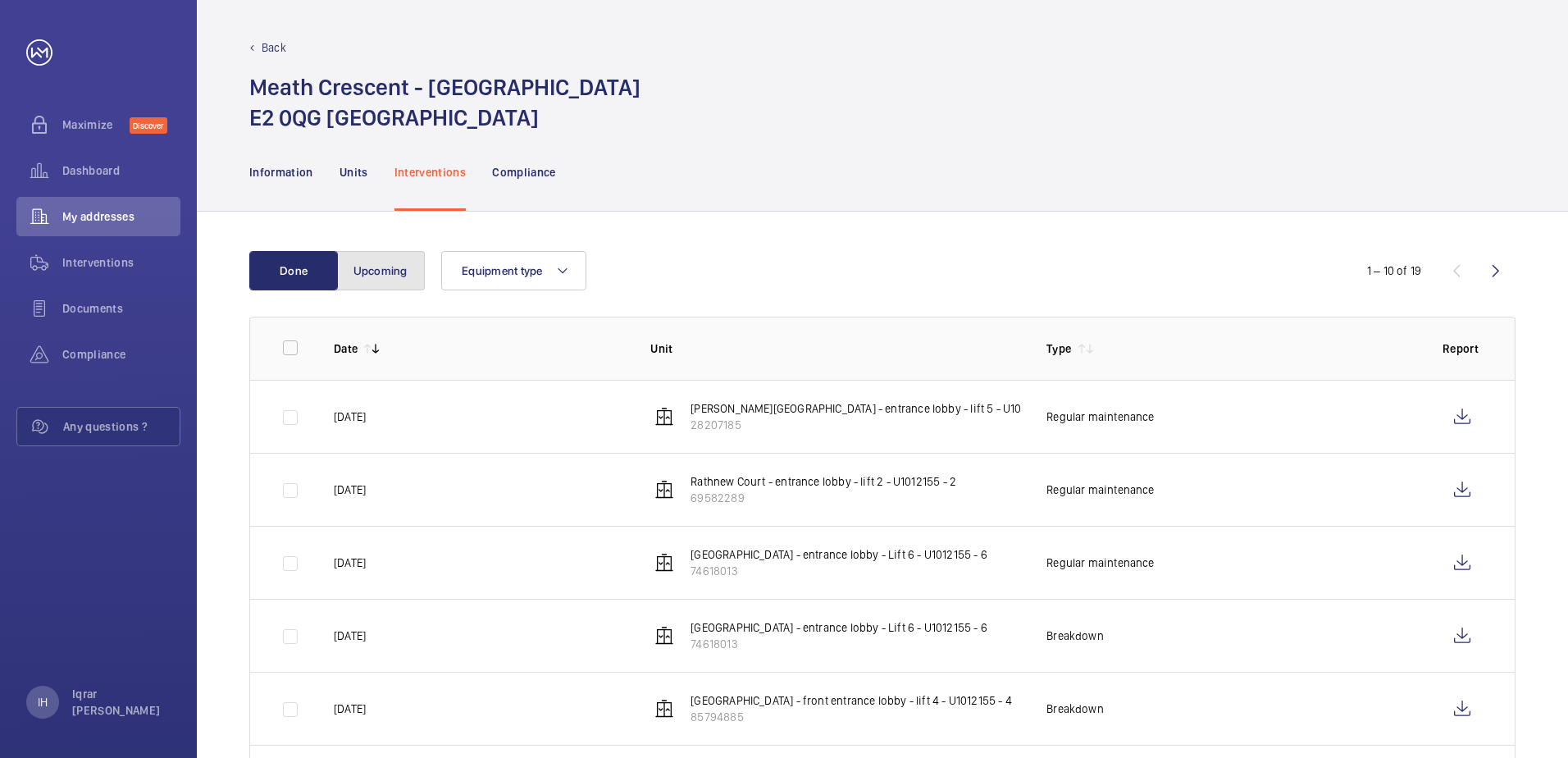
click at [385, 253] on button "Upcoming" at bounding box center [381, 271] width 89 height 40
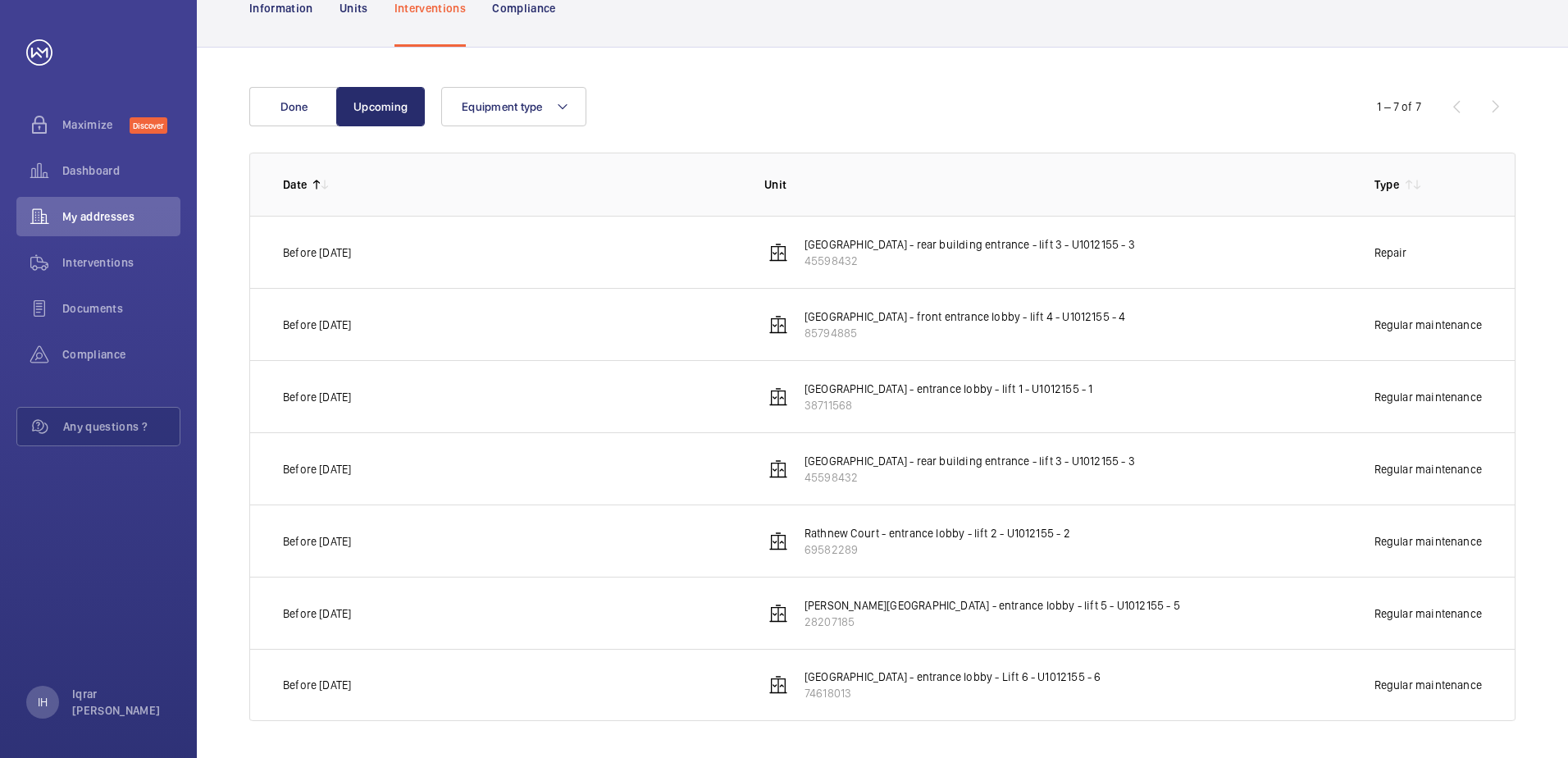
scroll to position [167, 0]
